Goal: Information Seeking & Learning: Learn about a topic

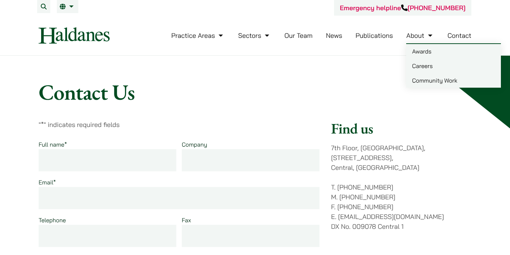
click at [420, 65] on link "Careers" at bounding box center [453, 66] width 95 height 15
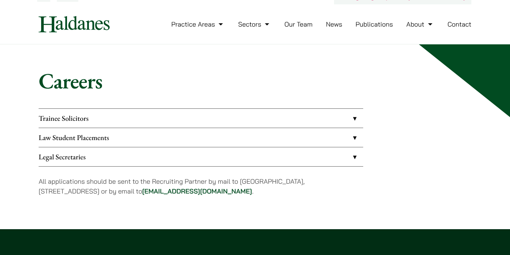
click at [340, 124] on link "Trainee Solicitors" at bounding box center [201, 118] width 325 height 19
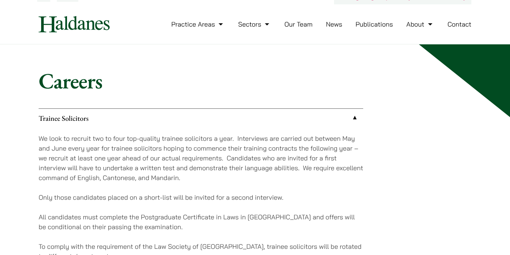
scroll to position [129, 0]
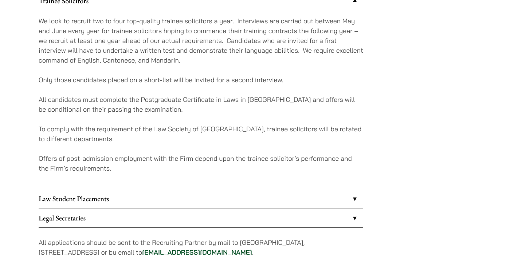
click at [329, 195] on link "Law Student Placements" at bounding box center [201, 198] width 325 height 19
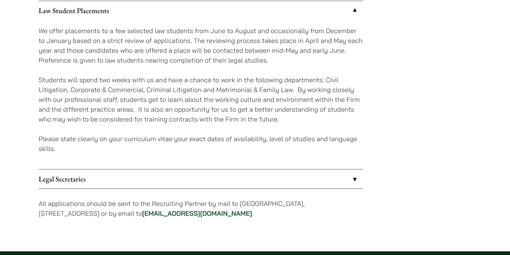
scroll to position [139, 0]
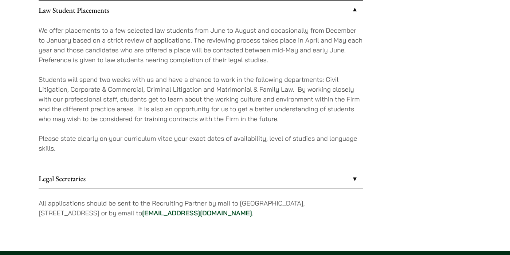
click at [329, 195] on div "Trainee Solicitors We look to recruit two to four top-quality trainee solicitor…" at bounding box center [201, 104] width 325 height 247
click at [326, 179] on link "Legal Secretaries" at bounding box center [201, 178] width 325 height 19
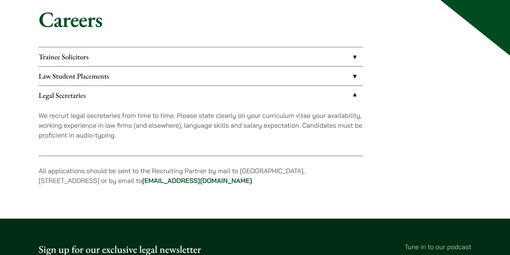
scroll to position [63, 0]
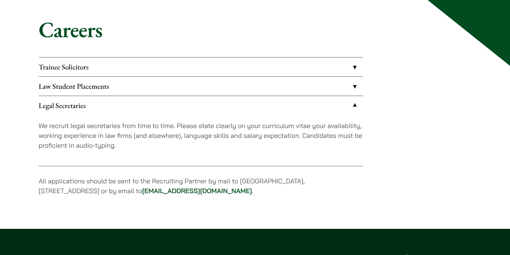
click at [306, 89] on link "Law Student Placements" at bounding box center [201, 86] width 325 height 19
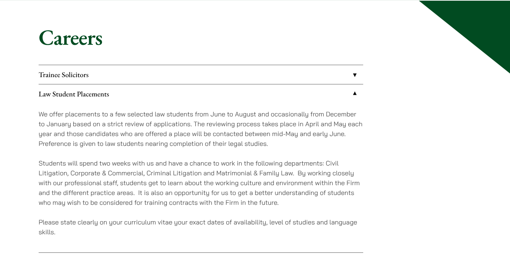
scroll to position [55, 0]
